Goal: Transaction & Acquisition: Purchase product/service

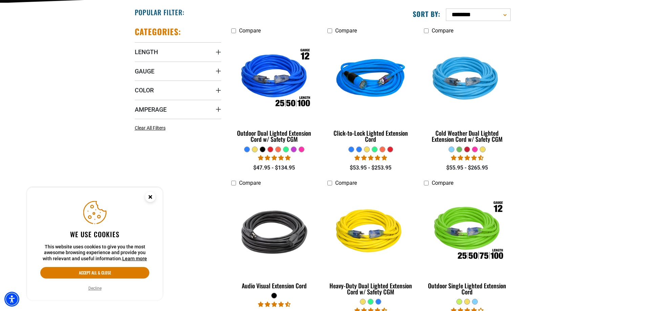
scroll to position [169, 0]
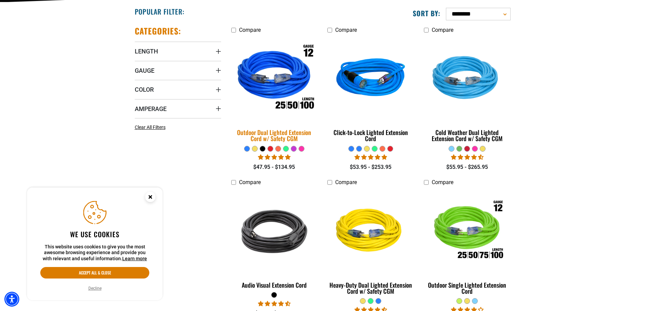
click at [268, 132] on div "Outdoor Dual Lighted Extension Cord w/ Safety CGM" at bounding box center [274, 135] width 86 height 12
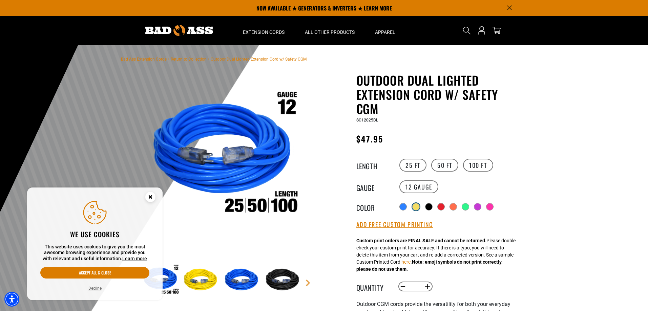
click at [417, 206] on div at bounding box center [416, 207] width 7 height 7
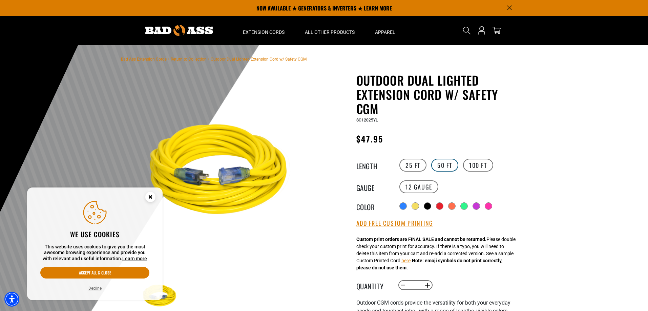
click at [445, 165] on label "50 FT" at bounding box center [444, 165] width 27 height 13
click at [151, 198] on icon "Close this option" at bounding box center [150, 197] width 2 height 2
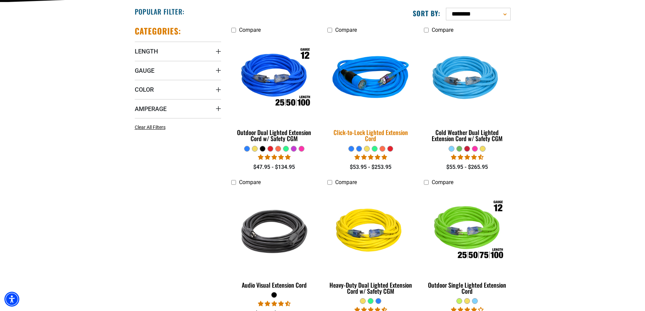
click at [388, 87] on img at bounding box center [370, 79] width 95 height 87
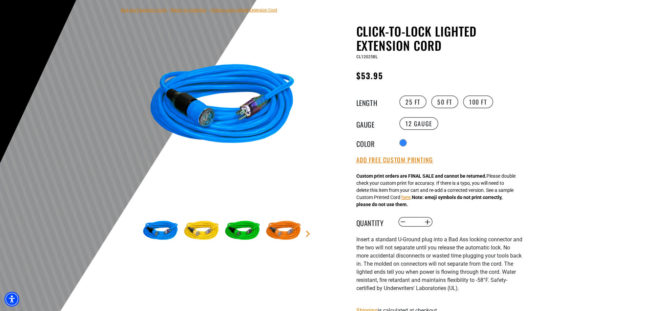
scroll to position [68, 0]
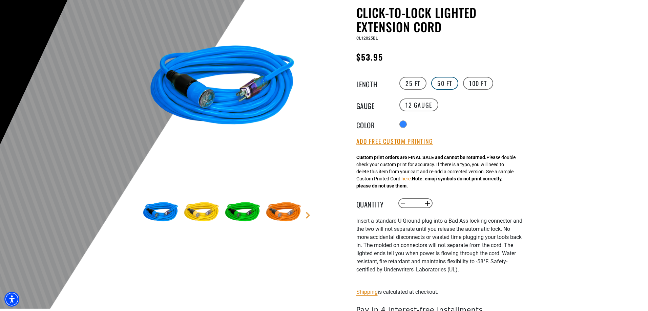
click at [441, 85] on label "50 FT" at bounding box center [444, 83] width 27 height 13
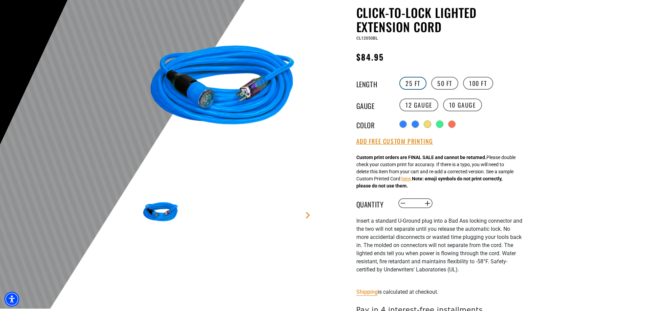
click at [405, 85] on label "25 FT" at bounding box center [412, 83] width 27 height 13
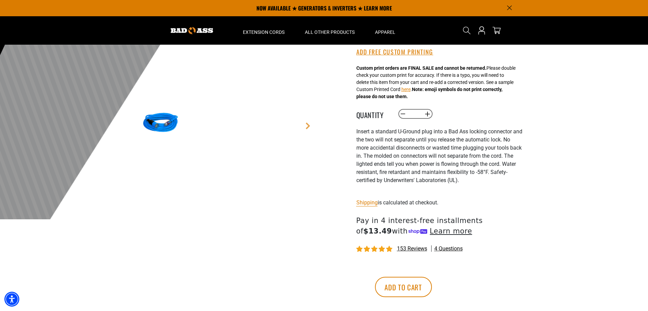
scroll to position [68, 0]
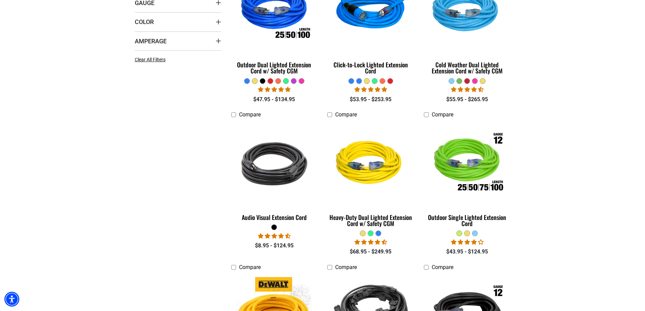
scroll to position [271, 0]
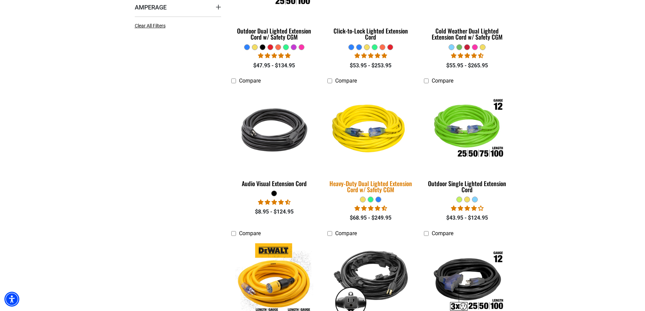
click at [370, 183] on div "Heavy-Duty Dual Lighted Extension Cord w/ Safety CGM" at bounding box center [371, 187] width 86 height 12
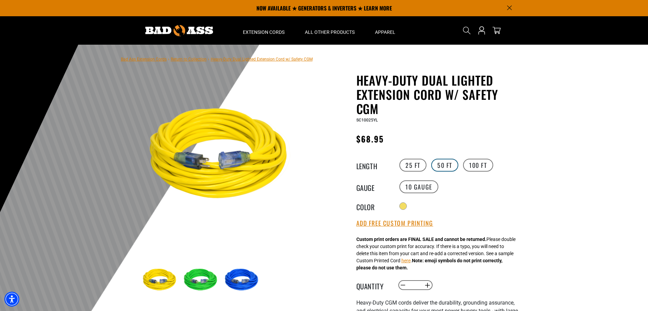
click at [452, 167] on label "50 FT" at bounding box center [444, 165] width 27 height 13
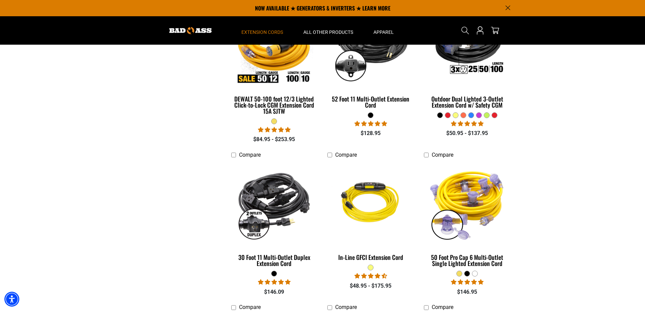
scroll to position [474, 0]
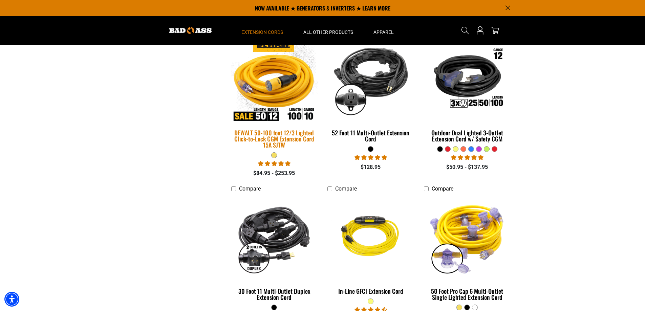
click at [244, 137] on div "DEWALT 50-100 foot 12/3 Lighted Click-to-Lock CGM Extension Cord 15A SJTW" at bounding box center [274, 139] width 86 height 18
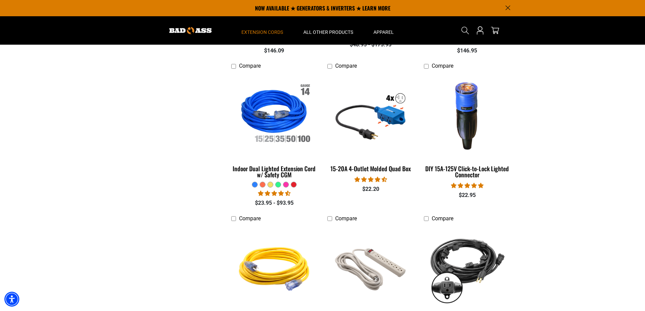
scroll to position [745, 0]
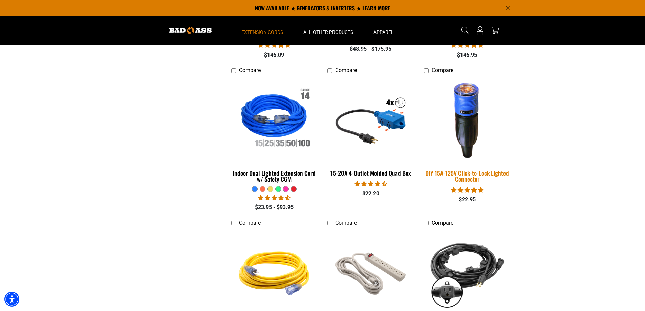
click at [464, 170] on div "DIY 15A-125V Click-to-Lock Lighted Connector" at bounding box center [467, 176] width 86 height 12
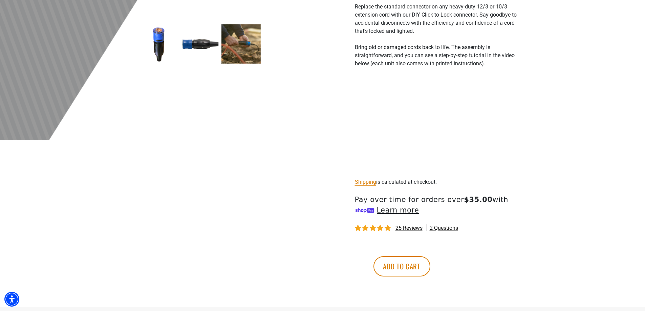
scroll to position [237, 0]
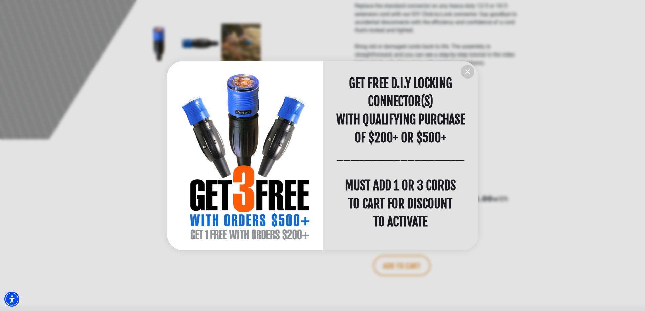
click at [469, 72] on icon "information" at bounding box center [468, 72] width 8 height 8
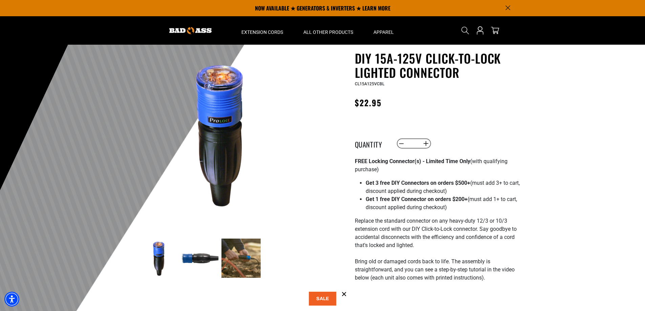
scroll to position [0, 0]
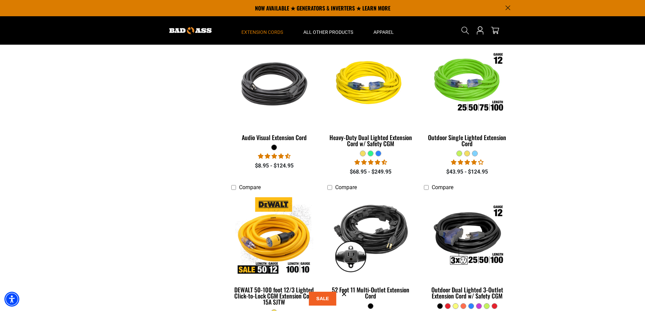
scroll to position [305, 0]
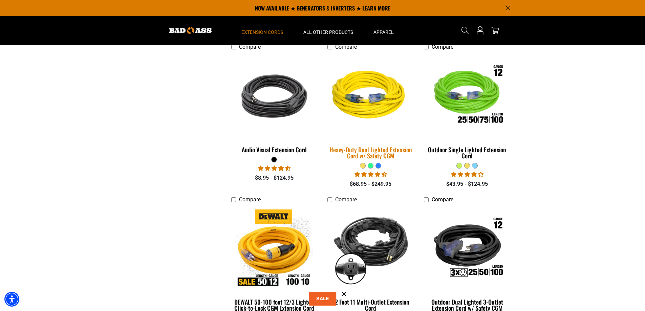
click at [385, 148] on div "Heavy-Duty Dual Lighted Extension Cord w/ Safety CGM" at bounding box center [371, 153] width 86 height 12
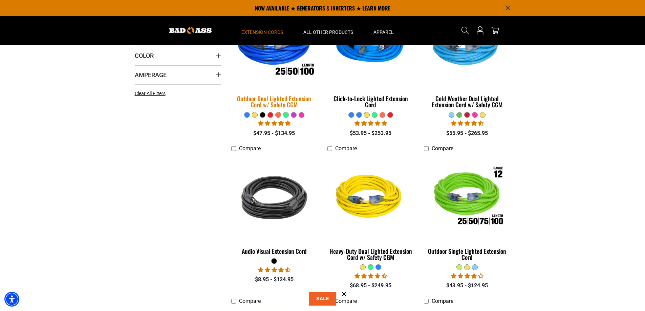
scroll to position [169, 0]
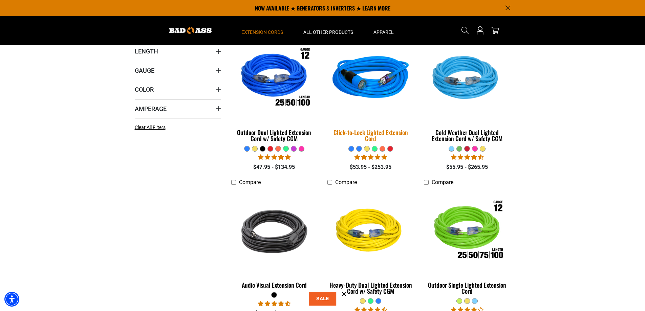
click at [349, 132] on div "Click-to-Lock Lighted Extension Cord" at bounding box center [371, 135] width 86 height 12
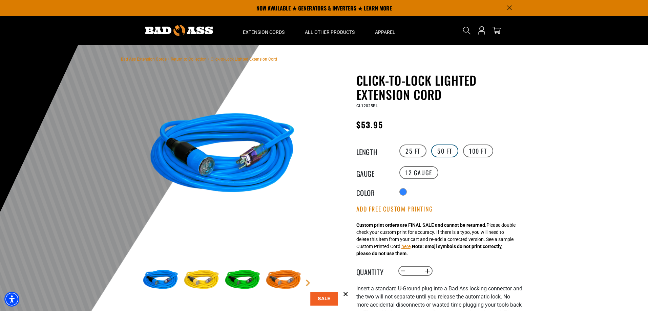
click at [447, 151] on label "50 FT" at bounding box center [444, 151] width 27 height 13
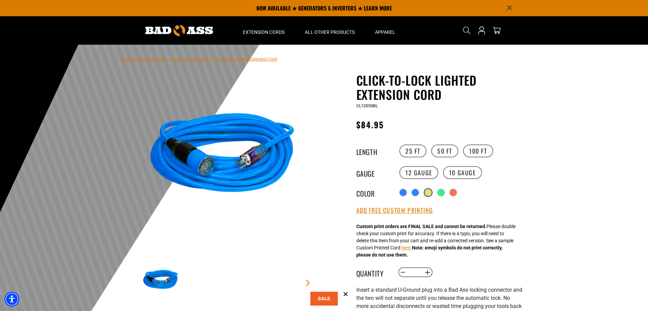
click at [432, 193] on div "products.product.variant_sold_out_or_unavailable" at bounding box center [428, 192] width 7 height 7
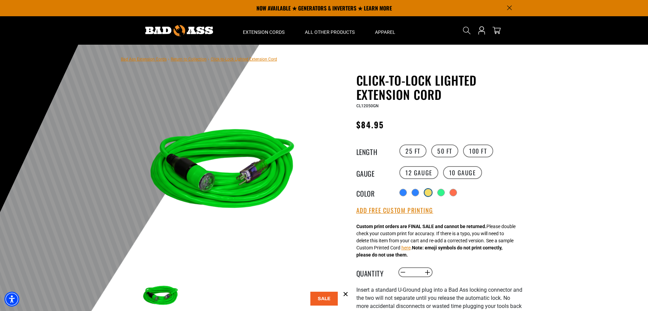
click at [430, 194] on div "products.product.variant_sold_out_or_unavailable" at bounding box center [428, 192] width 7 height 7
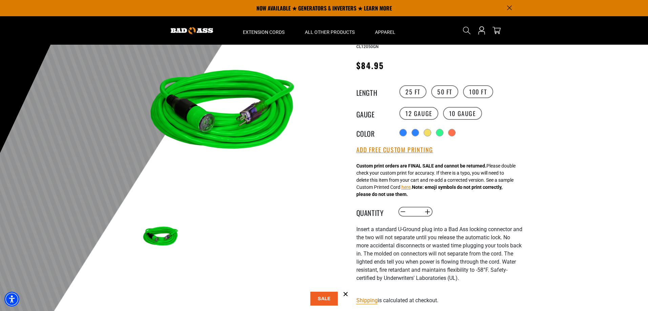
scroll to position [34, 0]
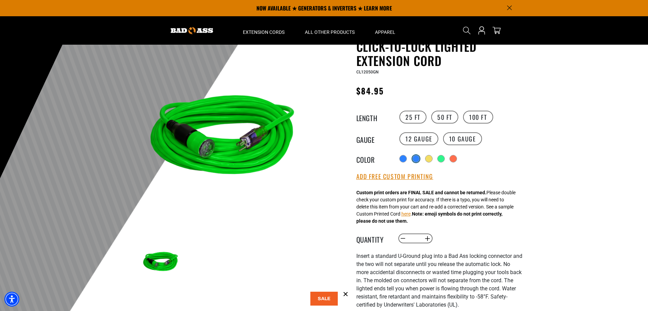
click at [414, 159] on div "products.product.variant_sold_out_or_unavailable" at bounding box center [416, 158] width 7 height 7
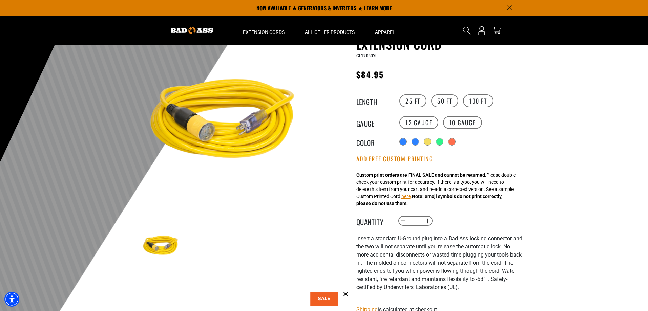
scroll to position [34, 0]
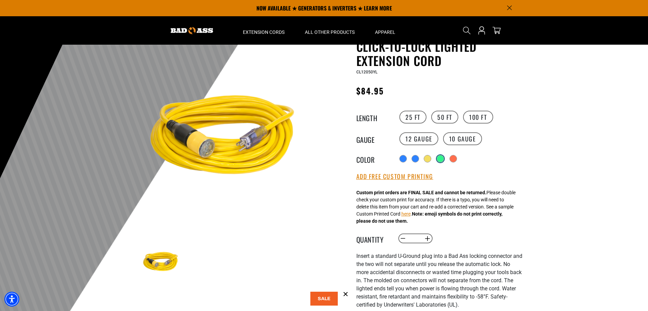
click at [441, 160] on div "products.product.variant_sold_out_or_unavailable" at bounding box center [440, 158] width 7 height 7
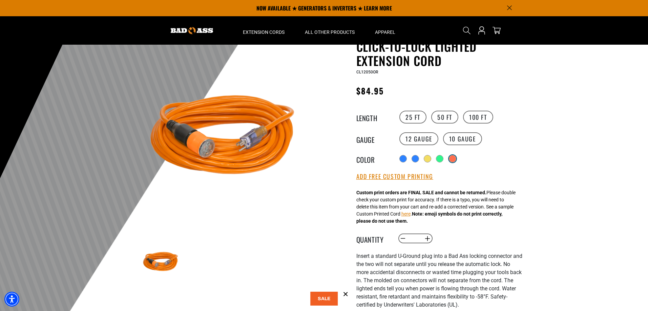
click at [454, 160] on div "products.product.variant_sold_out_or_unavailable" at bounding box center [452, 158] width 7 height 7
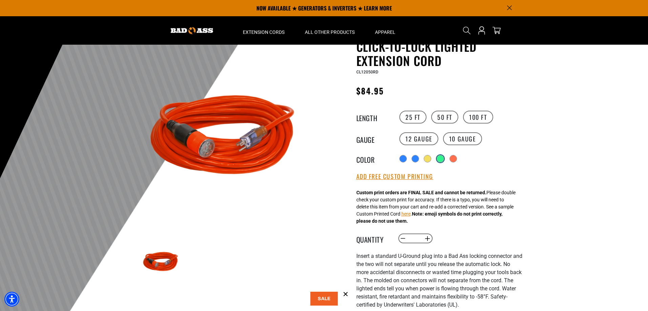
click at [440, 158] on div "products.product.variant_sold_out_or_unavailable" at bounding box center [440, 158] width 7 height 7
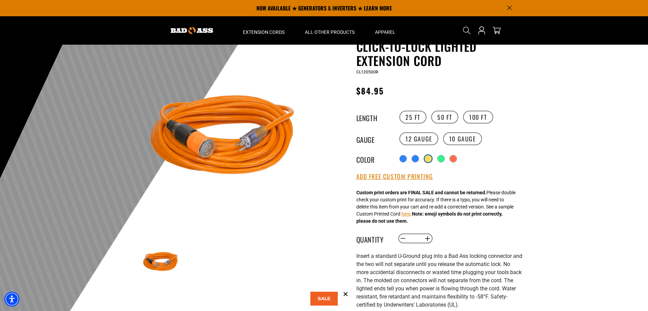
click at [428, 159] on div "products.product.variant_sold_out_or_unavailable" at bounding box center [428, 158] width 7 height 7
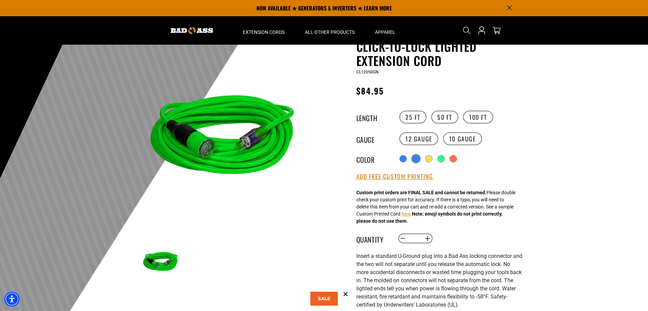
click at [417, 160] on div "products.product.variant_sold_out_or_unavailable" at bounding box center [416, 158] width 7 height 7
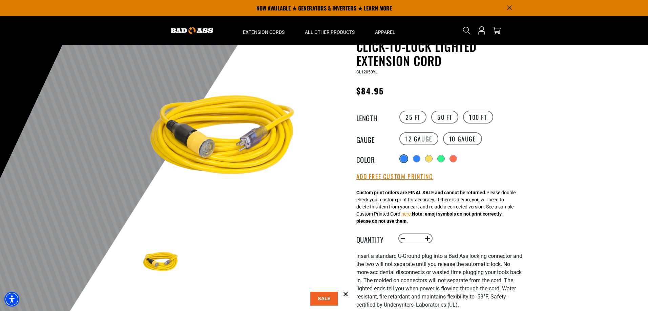
click at [406, 161] on div at bounding box center [403, 158] width 7 height 7
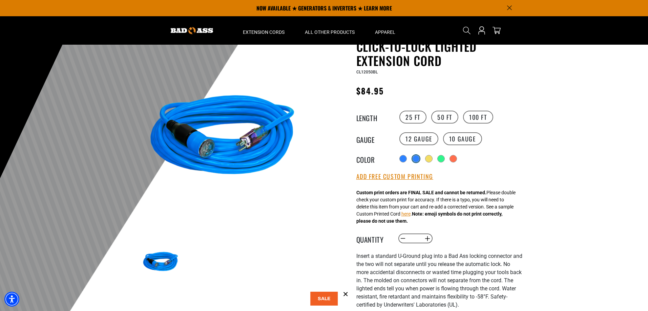
click at [417, 161] on div "products.product.variant_sold_out_or_unavailable" at bounding box center [416, 158] width 7 height 7
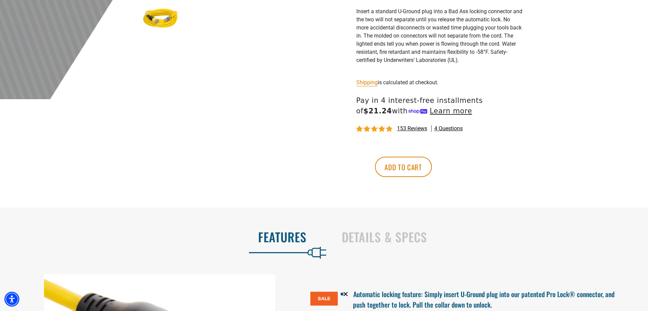
scroll to position [305, 0]
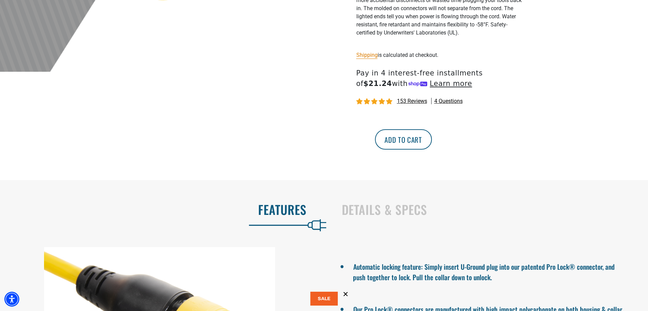
click at [432, 146] on button "Add to cart" at bounding box center [403, 139] width 57 height 20
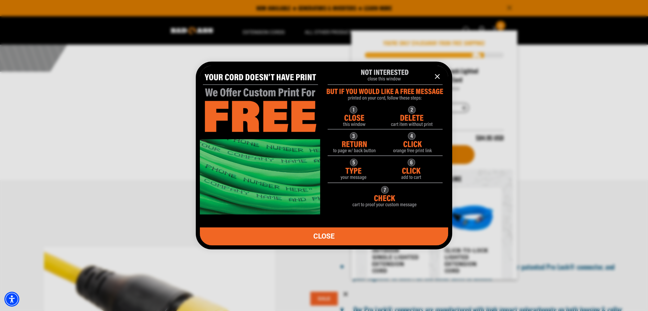
click at [436, 78] on icon "information" at bounding box center [437, 76] width 8 height 8
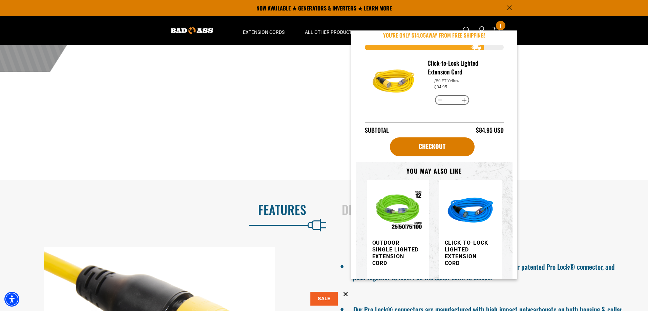
scroll to position [0, 0]
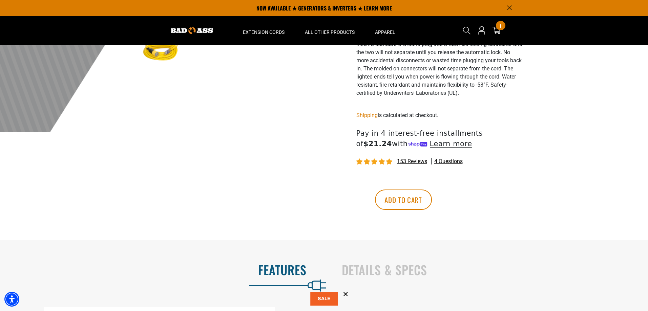
scroll to position [237, 0]
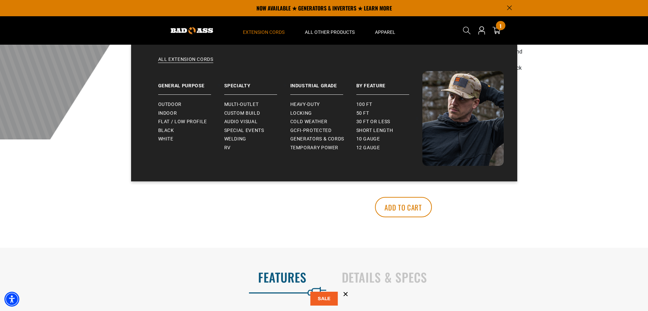
click at [277, 34] on span "Extension Cords" at bounding box center [264, 32] width 42 height 6
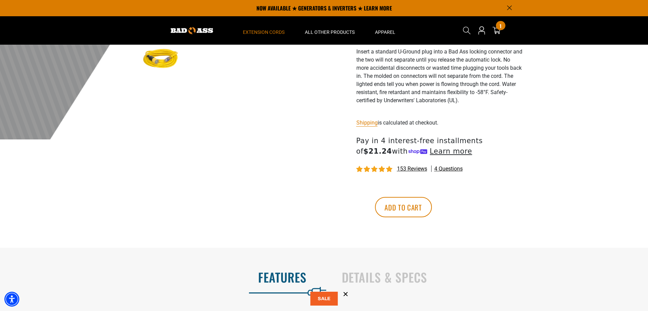
click at [275, 30] on span "Extension Cords" at bounding box center [264, 32] width 42 height 6
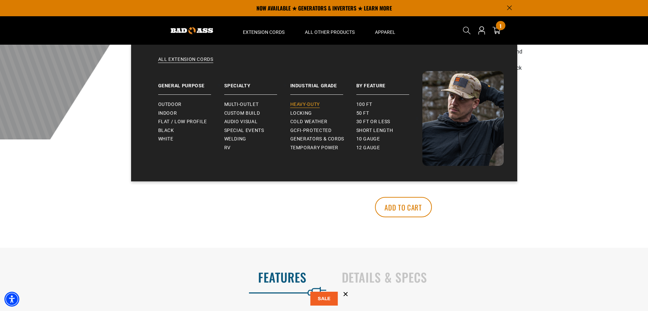
click at [308, 103] on span "Heavy-Duty" at bounding box center [304, 105] width 29 height 6
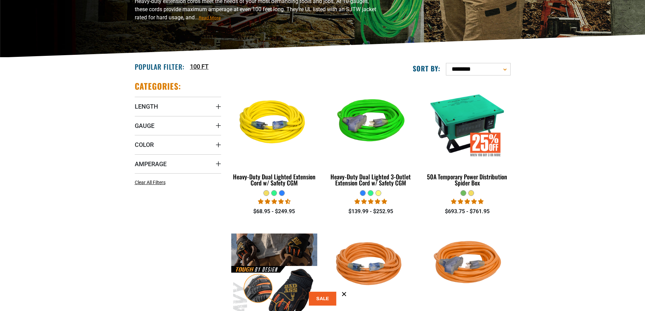
scroll to position [135, 0]
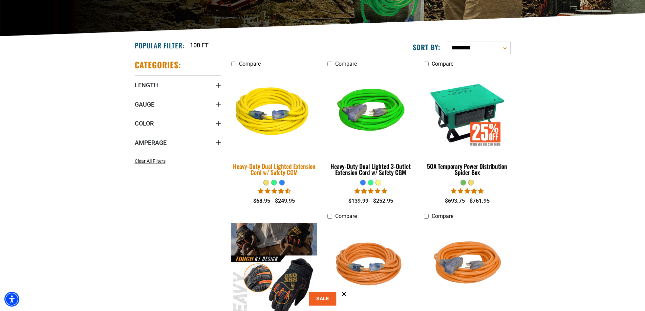
click at [310, 167] on div "Heavy-Duty Dual Lighted Extension Cord w/ Safety CGM" at bounding box center [274, 169] width 86 height 12
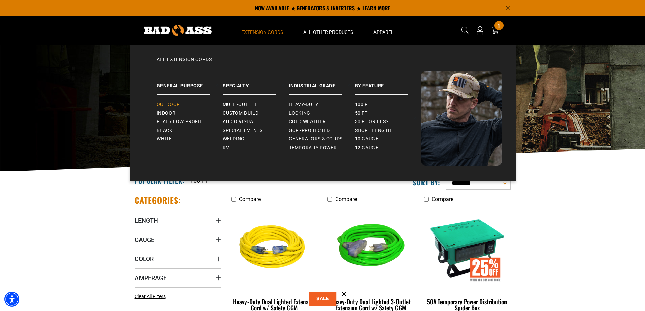
click at [165, 103] on span "Outdoor" at bounding box center [168, 105] width 23 height 6
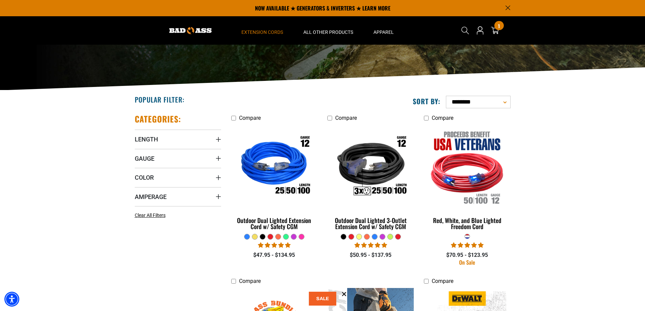
scroll to position [68, 0]
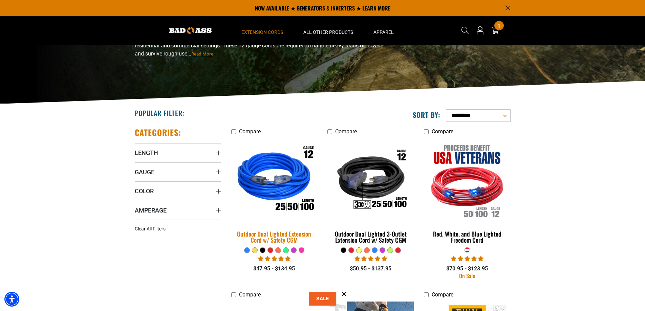
click at [292, 206] on img at bounding box center [274, 180] width 95 height 87
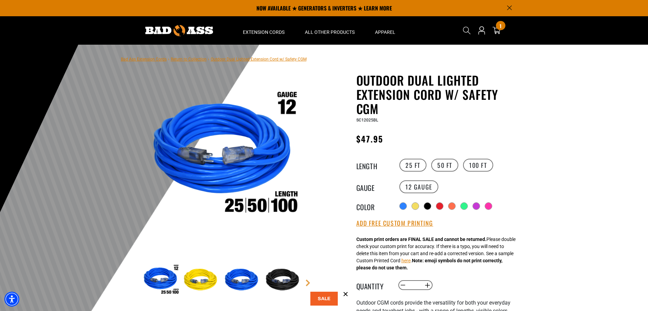
click at [413, 207] on div at bounding box center [460, 206] width 125 height 11
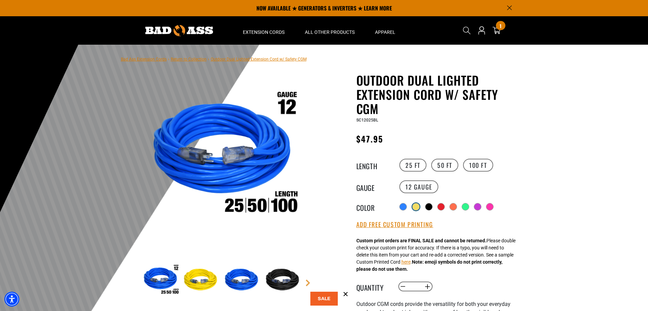
click at [417, 207] on div at bounding box center [416, 207] width 7 height 7
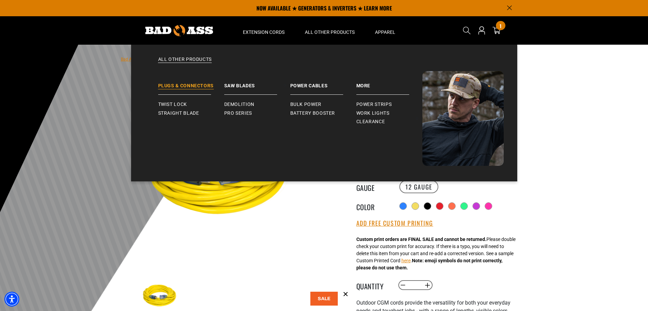
click at [191, 86] on link "Plugs & Connectors" at bounding box center [191, 83] width 66 height 24
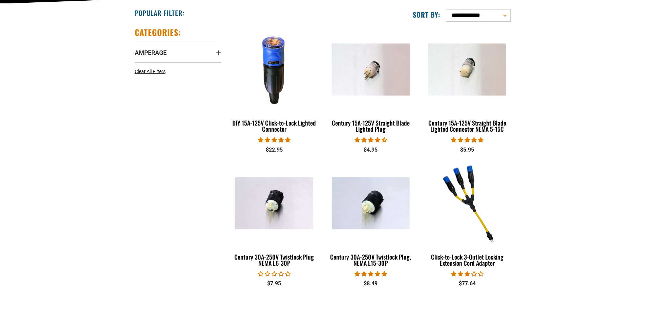
scroll to position [169, 0]
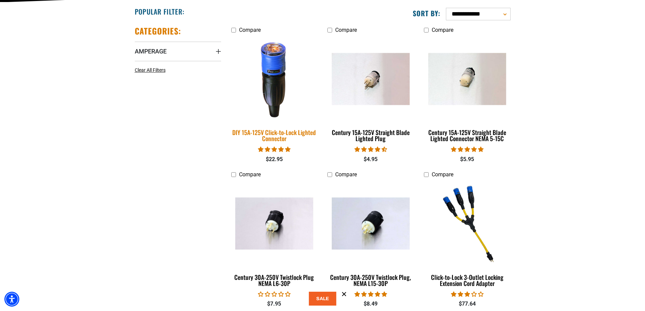
click at [273, 93] on img at bounding box center [274, 79] width 95 height 87
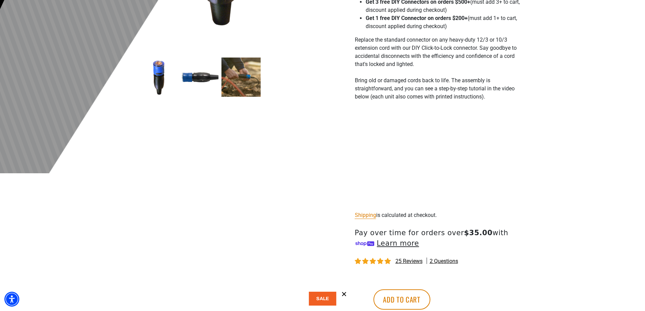
scroll to position [237, 0]
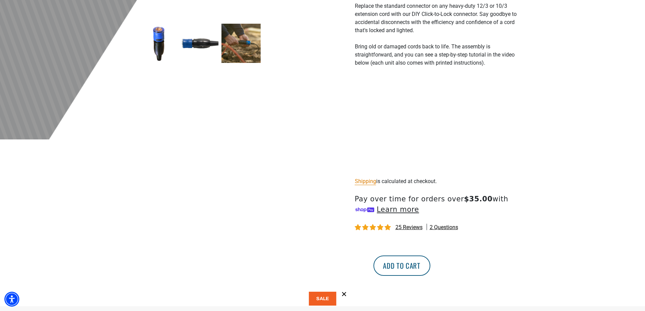
click at [431, 266] on button "Add to cart" at bounding box center [402, 266] width 57 height 20
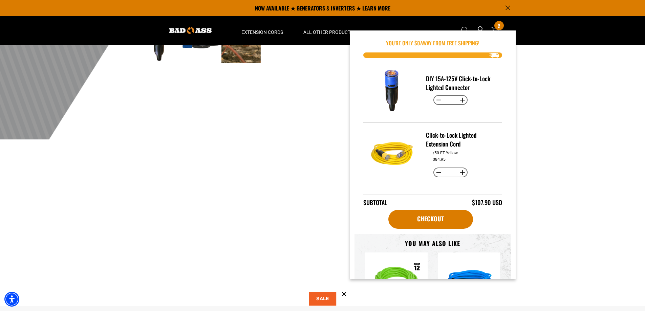
click at [442, 134] on h3 "Click-to-Lock Lighted Extension Cord" at bounding box center [461, 140] width 71 height 18
click at [395, 153] on img "Item added to your cart" at bounding box center [393, 155] width 48 height 48
click at [430, 214] on link "Checkout" at bounding box center [431, 219] width 85 height 19
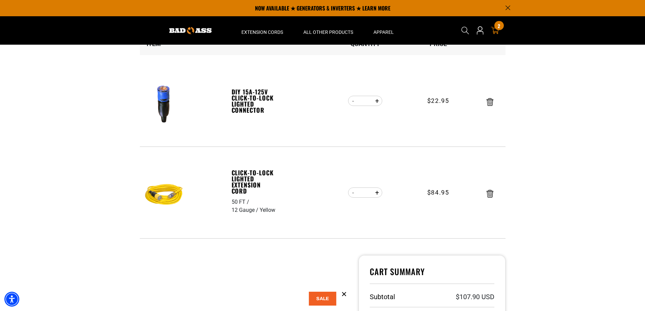
scroll to position [68, 0]
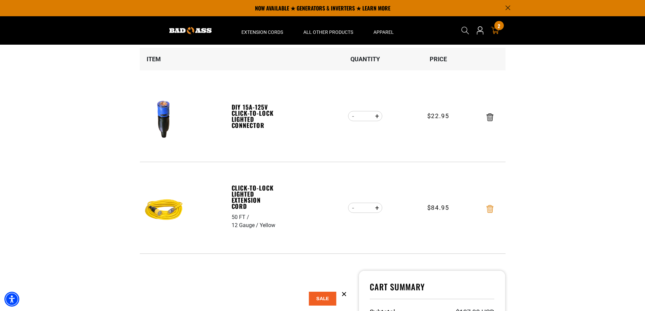
click at [490, 209] on icon "Remove Click-to-Lock Lighted Extension Cord - 50 FT / 12 Gauge / Yellow" at bounding box center [490, 209] width 7 height 8
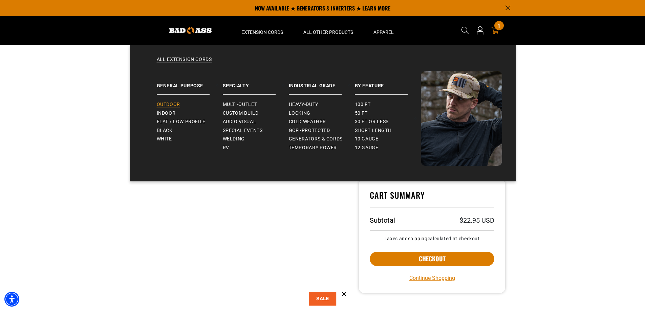
click at [172, 104] on span "Outdoor" at bounding box center [168, 105] width 23 height 6
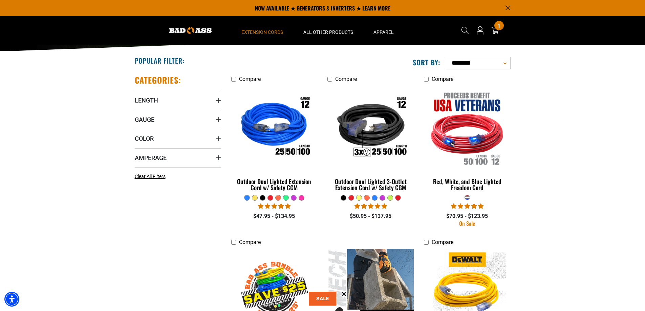
scroll to position [34, 0]
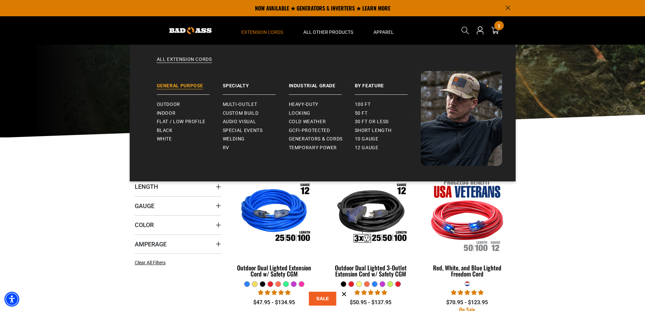
click at [197, 84] on link "General Purpose" at bounding box center [190, 83] width 66 height 24
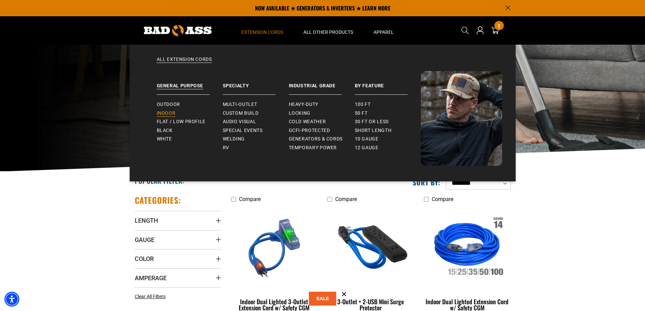
click at [170, 114] on span "Indoor" at bounding box center [166, 113] width 19 height 6
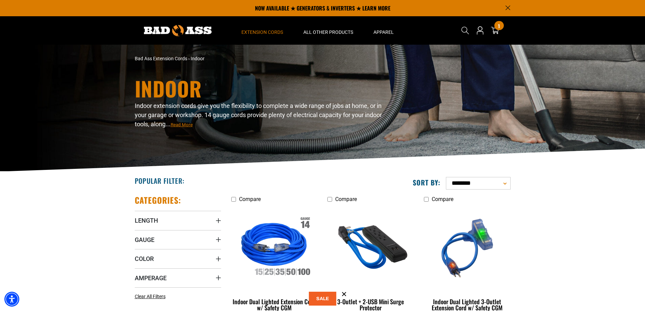
click at [196, 32] on img at bounding box center [178, 30] width 68 height 11
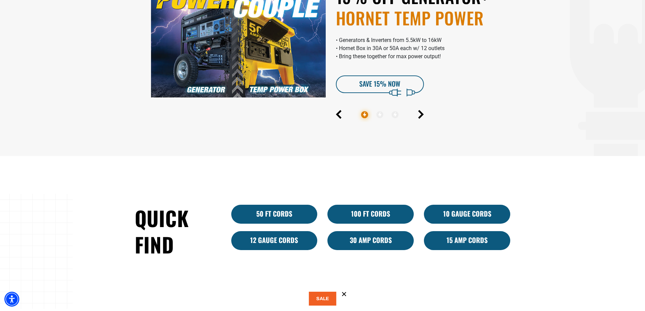
scroll to position [440, 0]
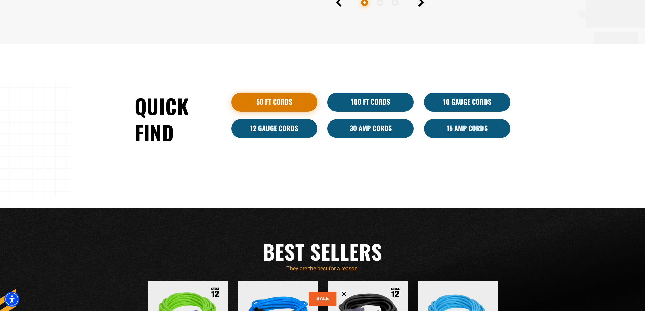
click at [271, 102] on link "50 ft cords" at bounding box center [274, 102] width 86 height 19
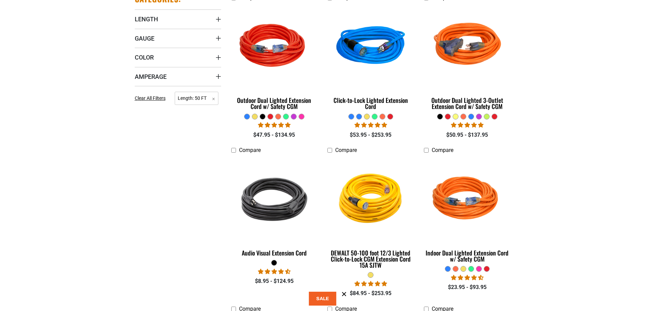
scroll to position [203, 0]
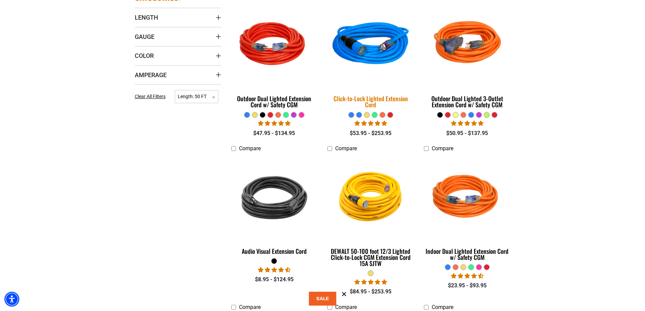
click at [377, 100] on div "Click-to-Lock Lighted Extension Cord" at bounding box center [371, 102] width 86 height 12
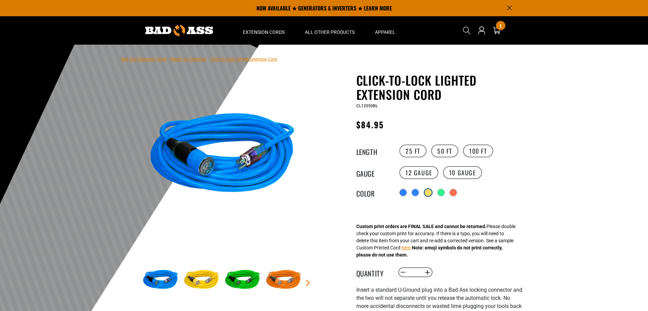
click at [428, 194] on div at bounding box center [428, 192] width 7 height 7
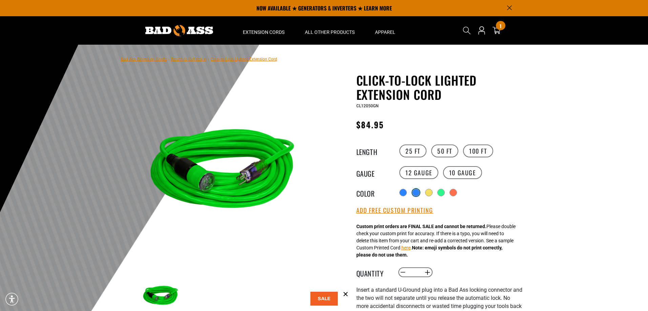
click at [417, 194] on div at bounding box center [416, 192] width 7 height 7
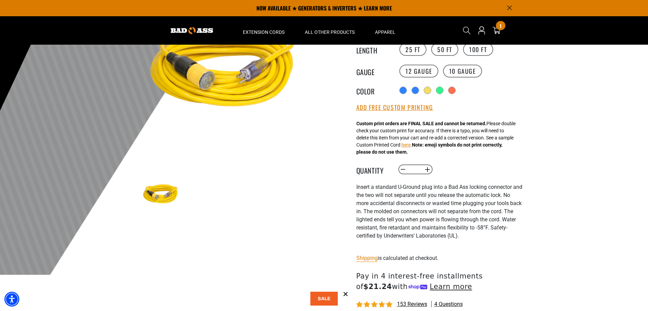
scroll to position [68, 0]
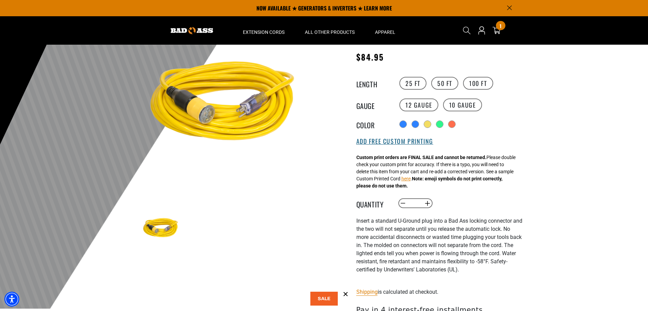
click at [394, 141] on button "Add Free Custom Printing" at bounding box center [394, 141] width 77 height 7
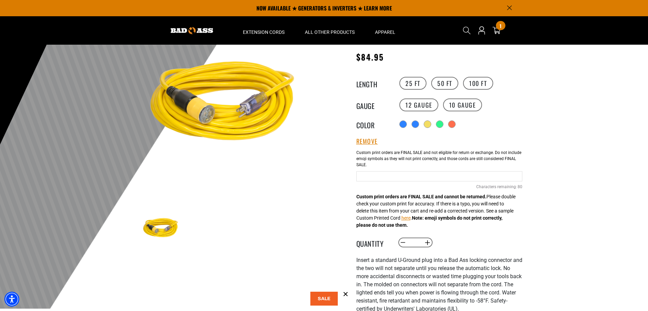
click at [395, 177] on input "Yellow Cables" at bounding box center [439, 176] width 166 height 10
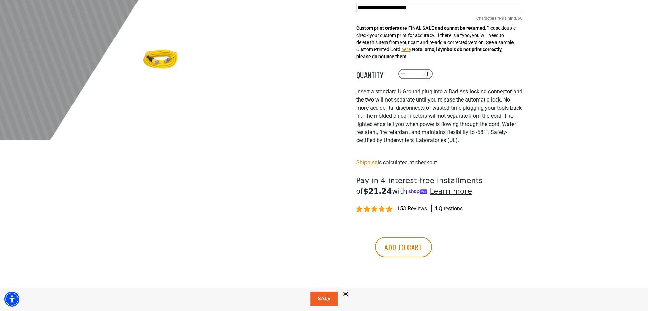
scroll to position [237, 0]
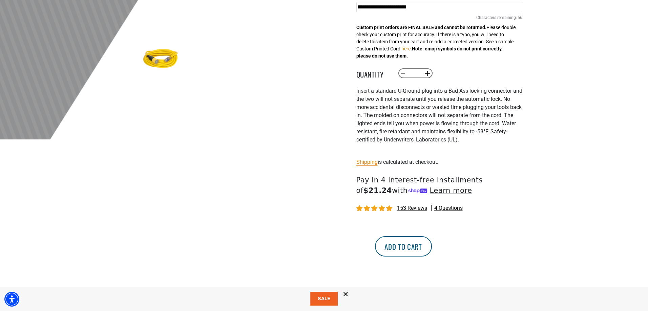
type input "**********"
drag, startPoint x: 459, startPoint y: 249, endPoint x: 470, endPoint y: 243, distance: 12.6
click at [432, 249] on button "Add to cart" at bounding box center [403, 246] width 57 height 20
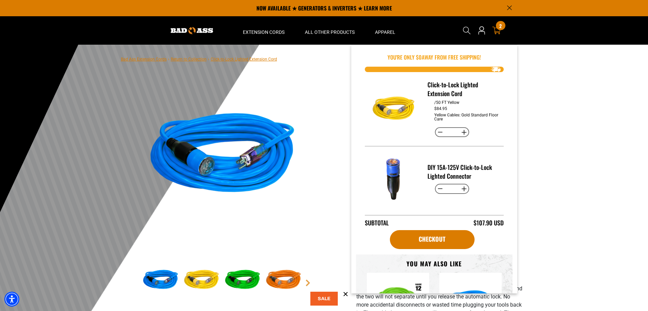
click at [496, 28] on div "2 2 items" at bounding box center [500, 25] width 9 height 9
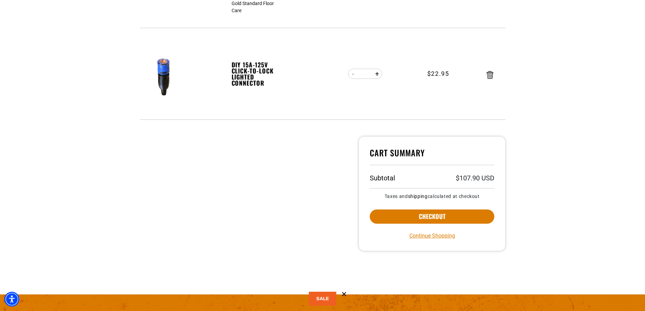
scroll to position [203, 0]
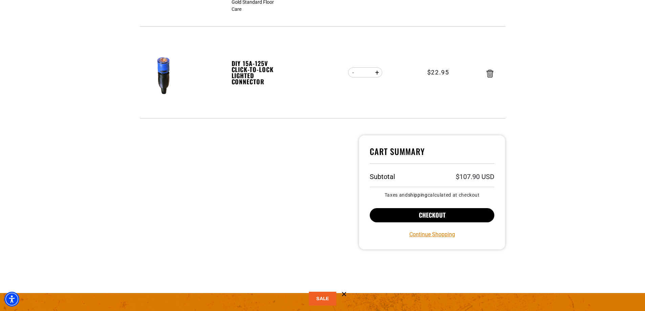
click at [431, 215] on button "Checkout" at bounding box center [432, 215] width 125 height 14
